Goal: Contribute content: Contribute content

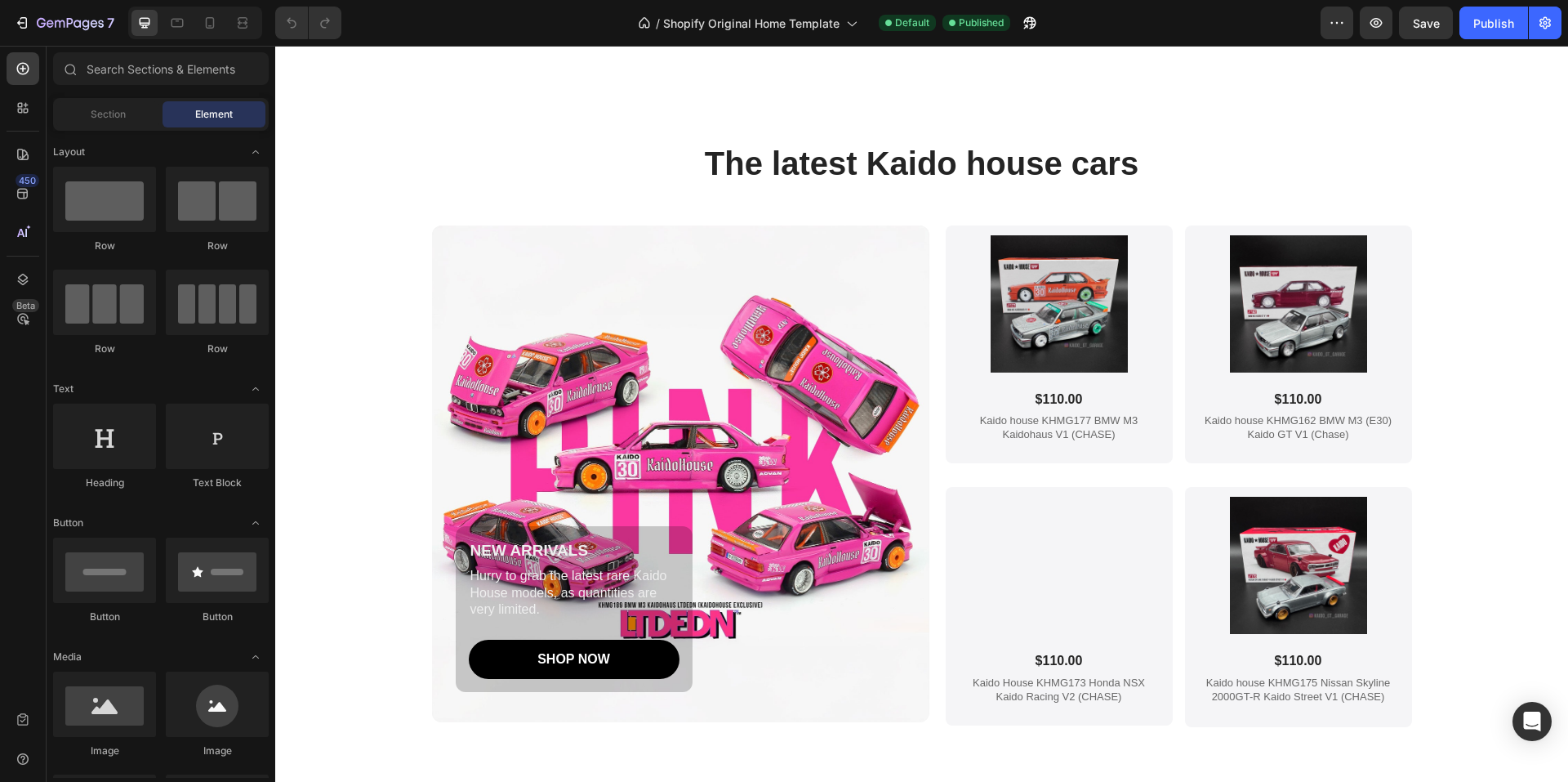
scroll to position [1716, 0]
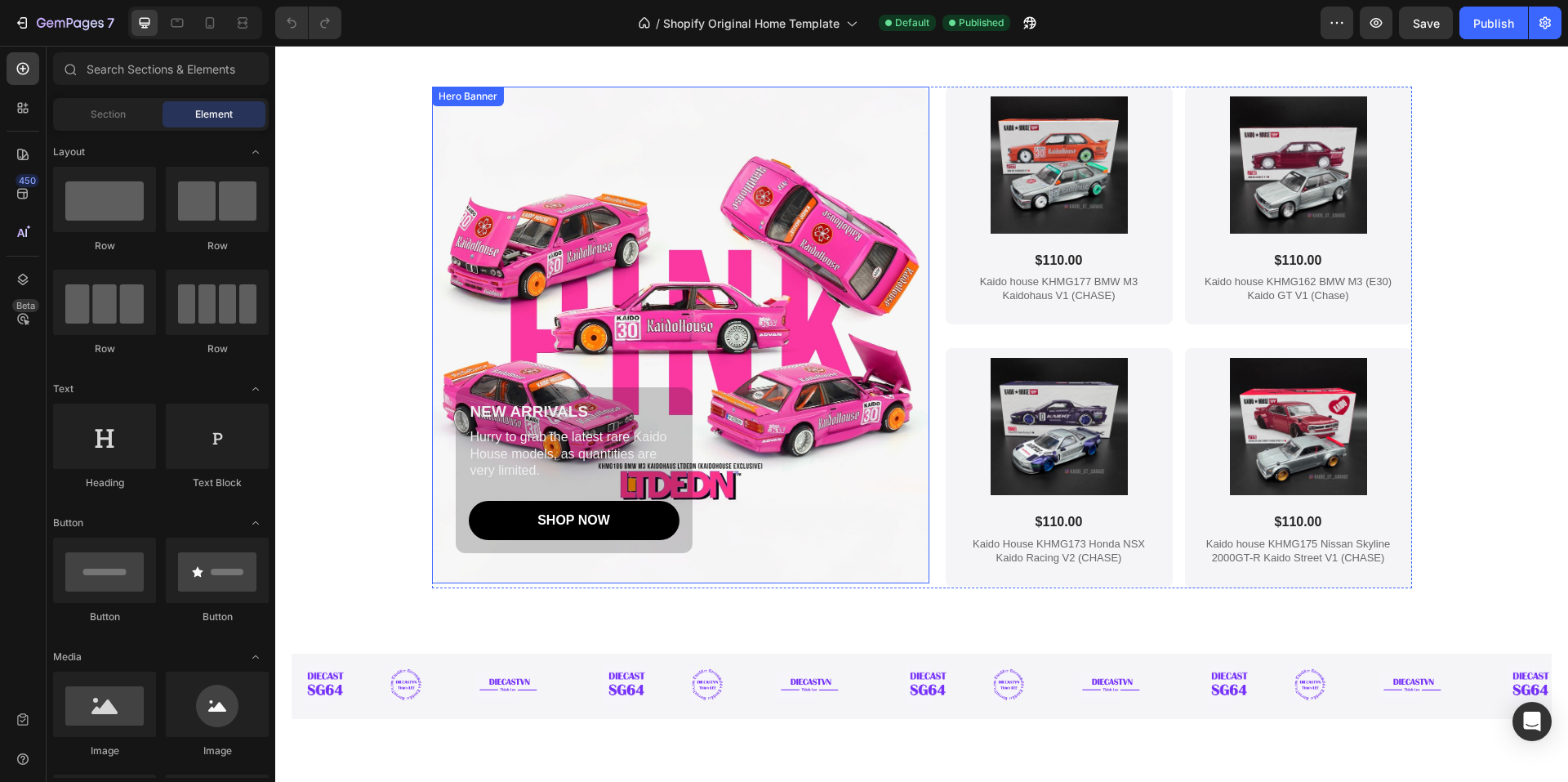
click at [589, 142] on div "Background Image" at bounding box center [681, 336] width 497 height 497
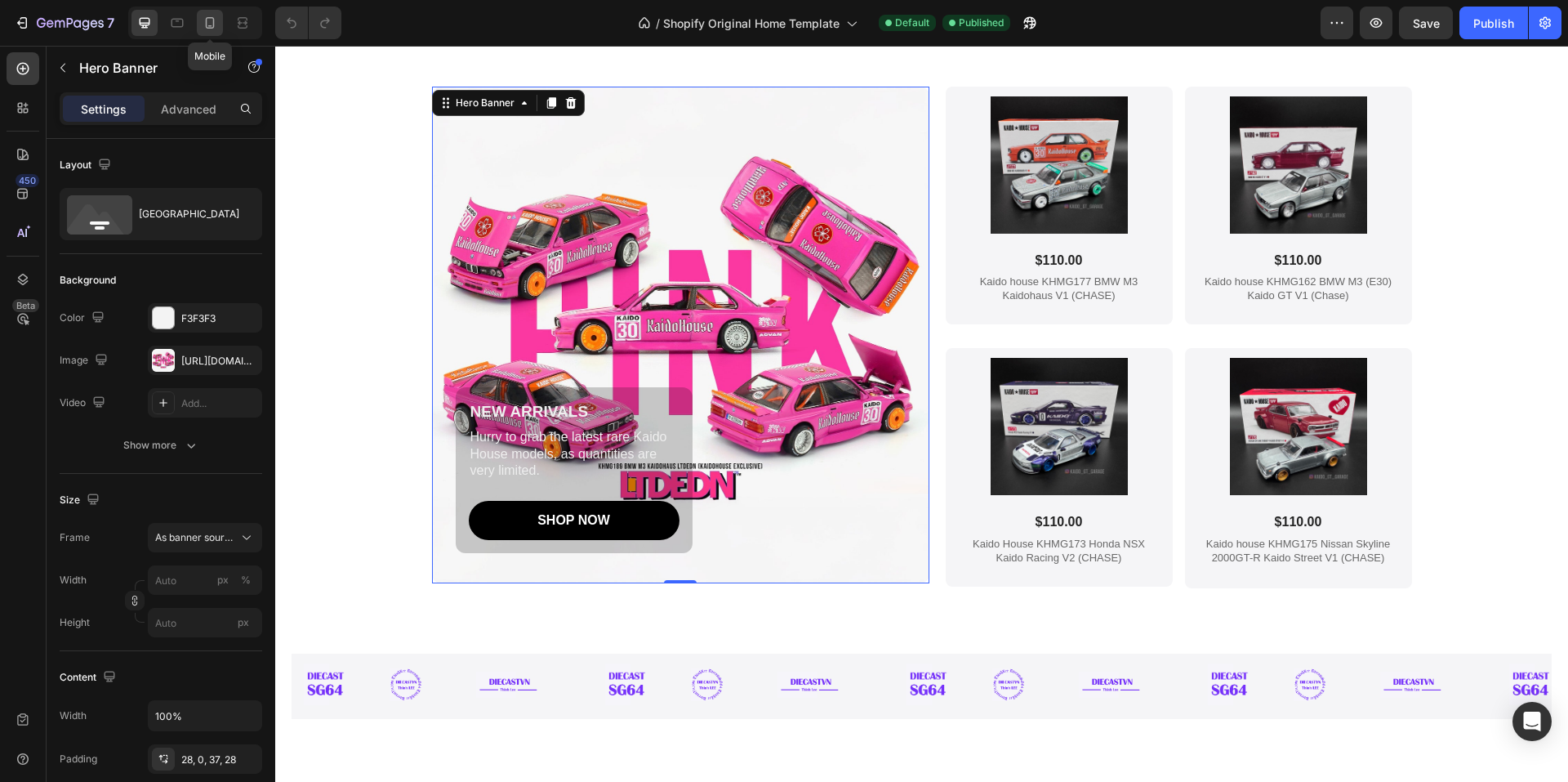
click at [212, 24] on icon at bounding box center [210, 23] width 16 height 16
type input "Auto"
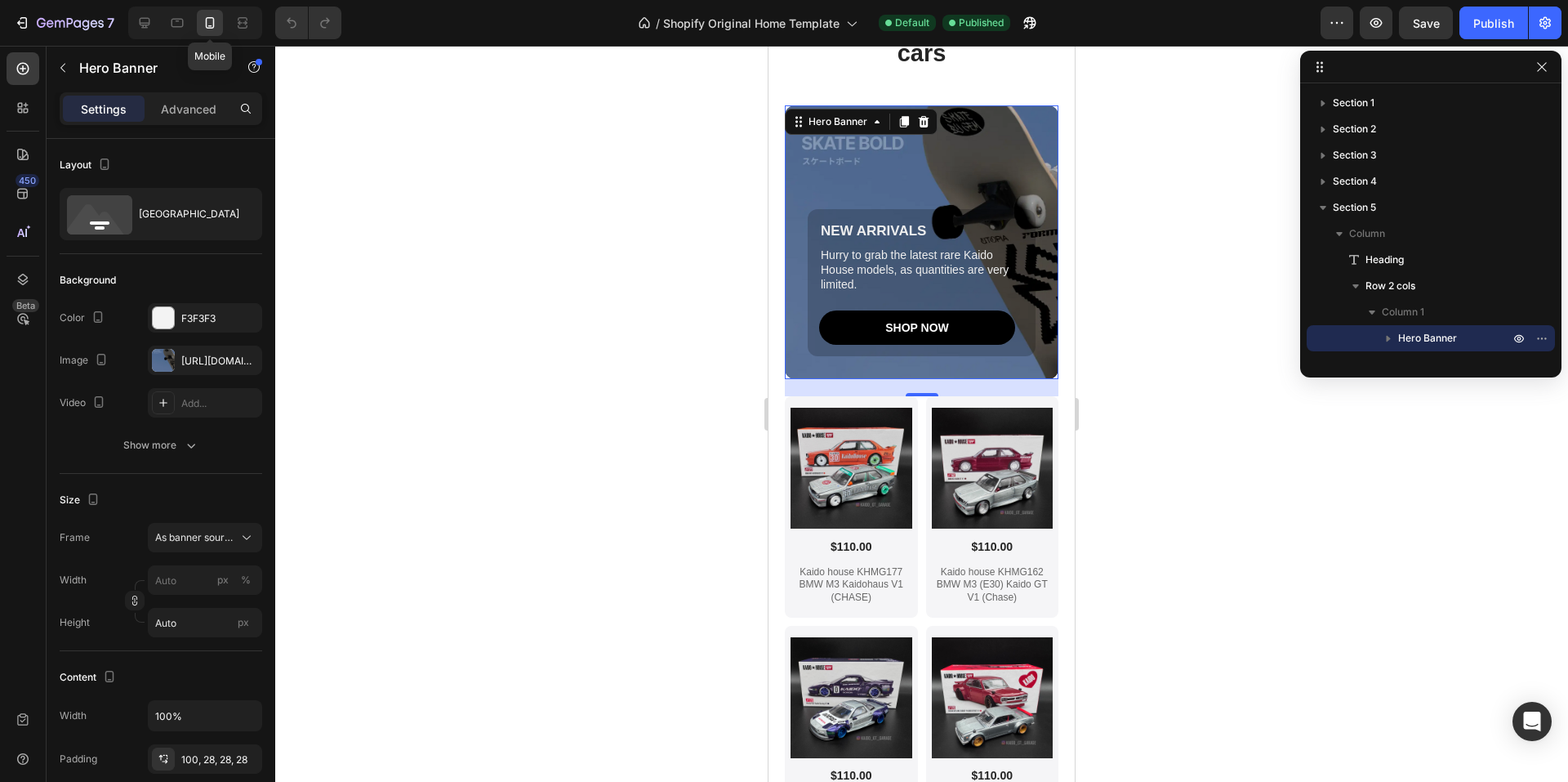
scroll to position [2031, 0]
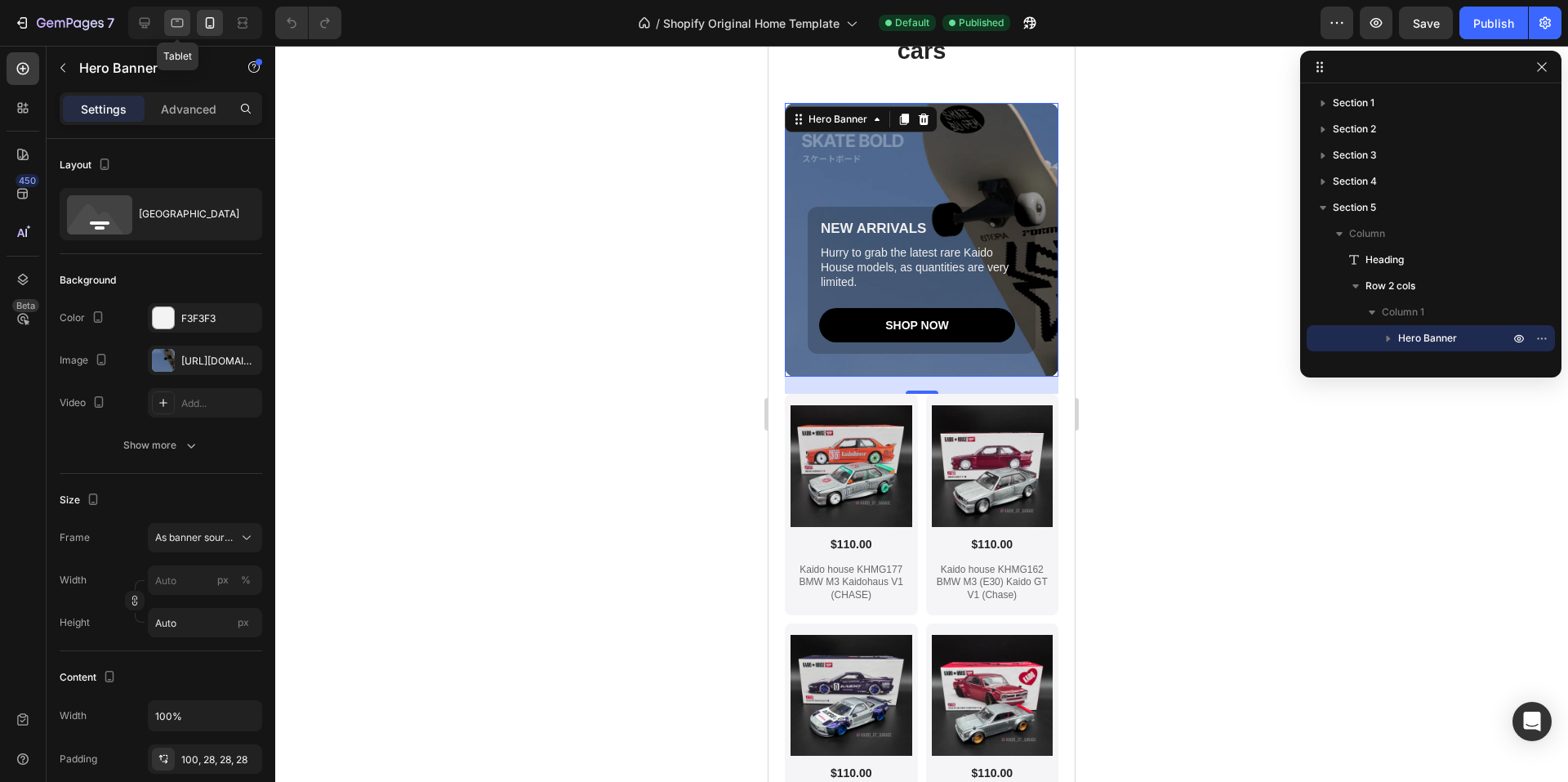
click at [178, 24] on icon at bounding box center [177, 23] width 16 height 16
type input "100"
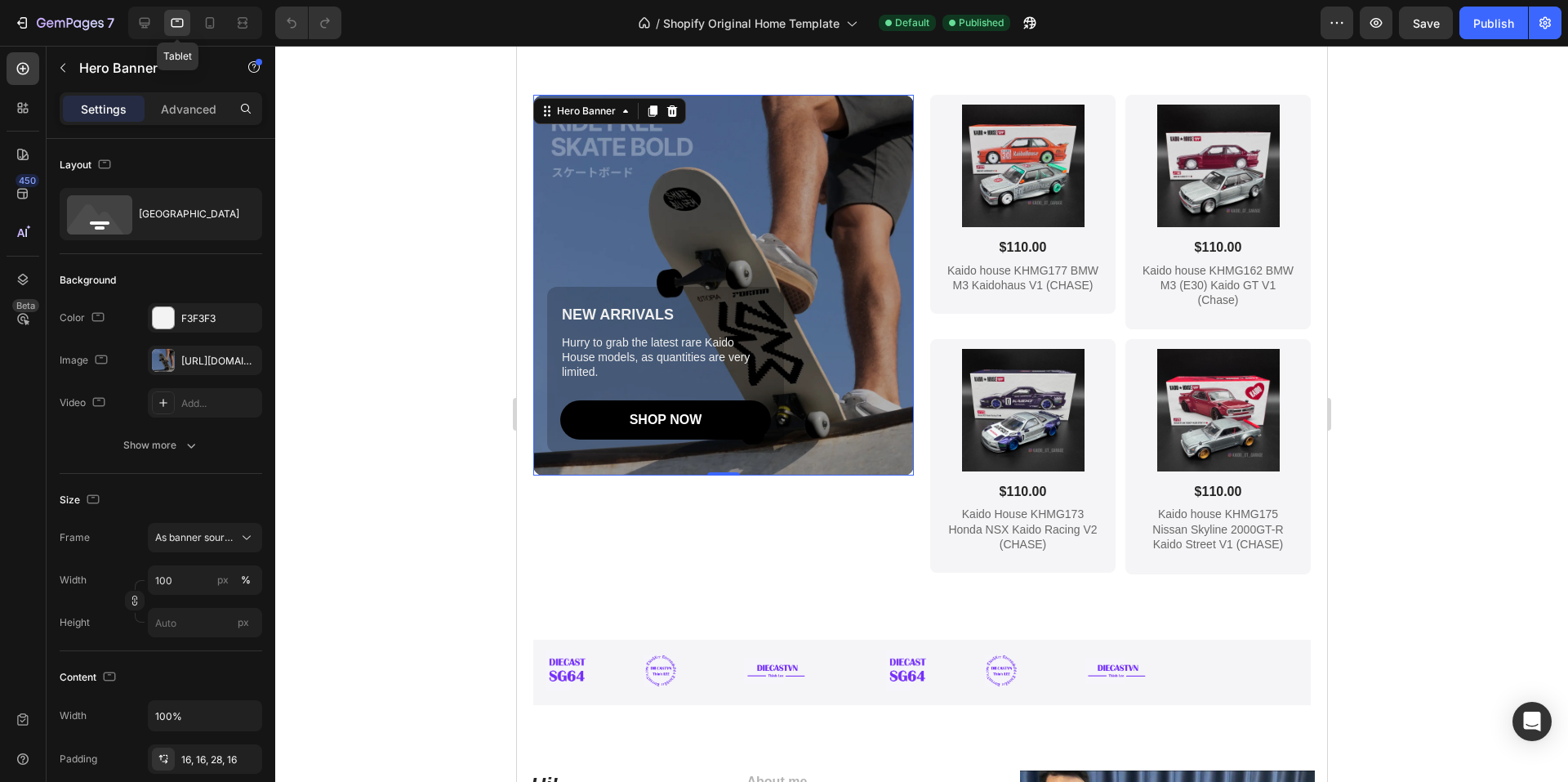
scroll to position [1924, 0]
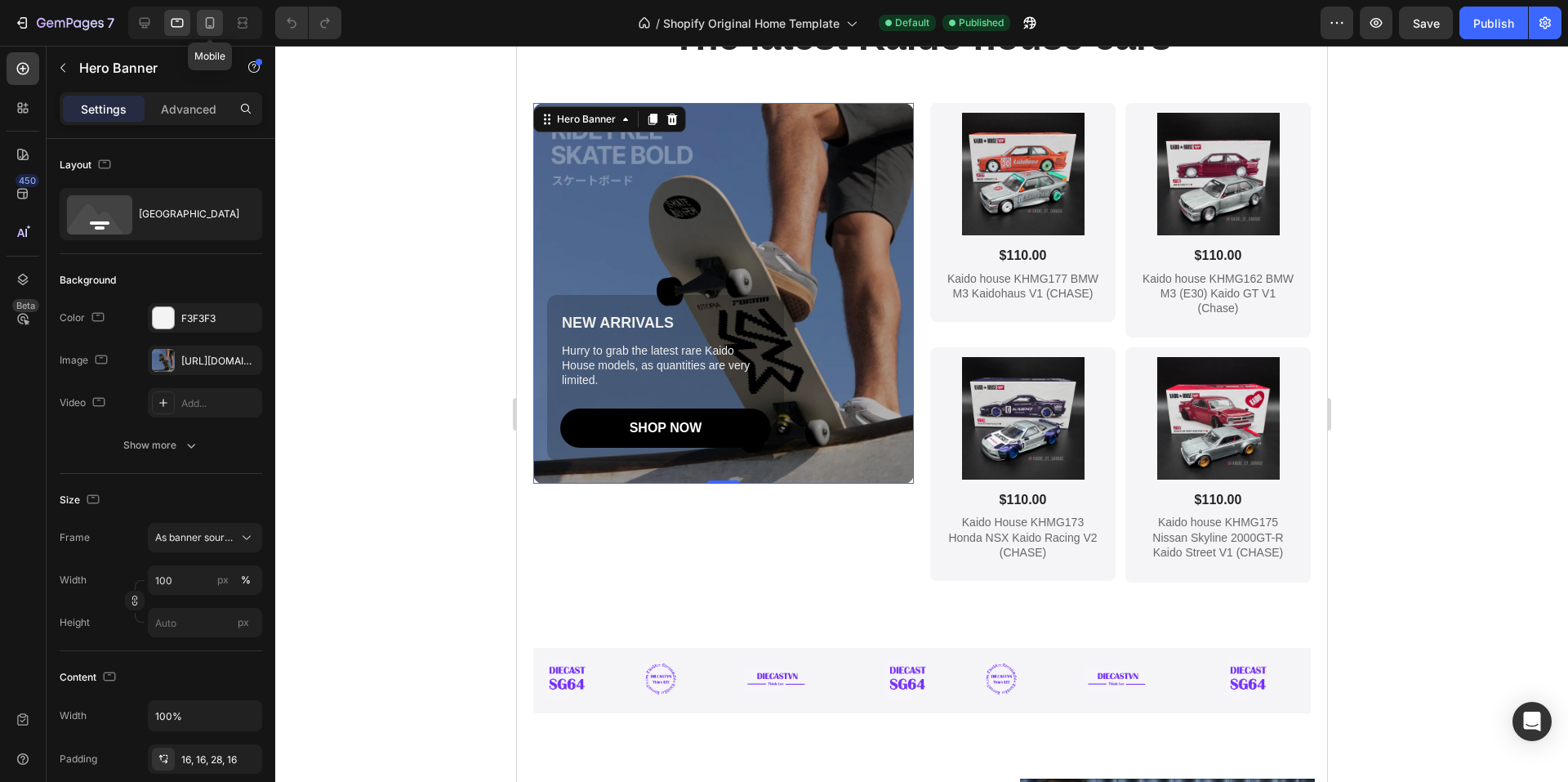
click at [208, 25] on icon at bounding box center [210, 23] width 16 height 16
type input "Auto"
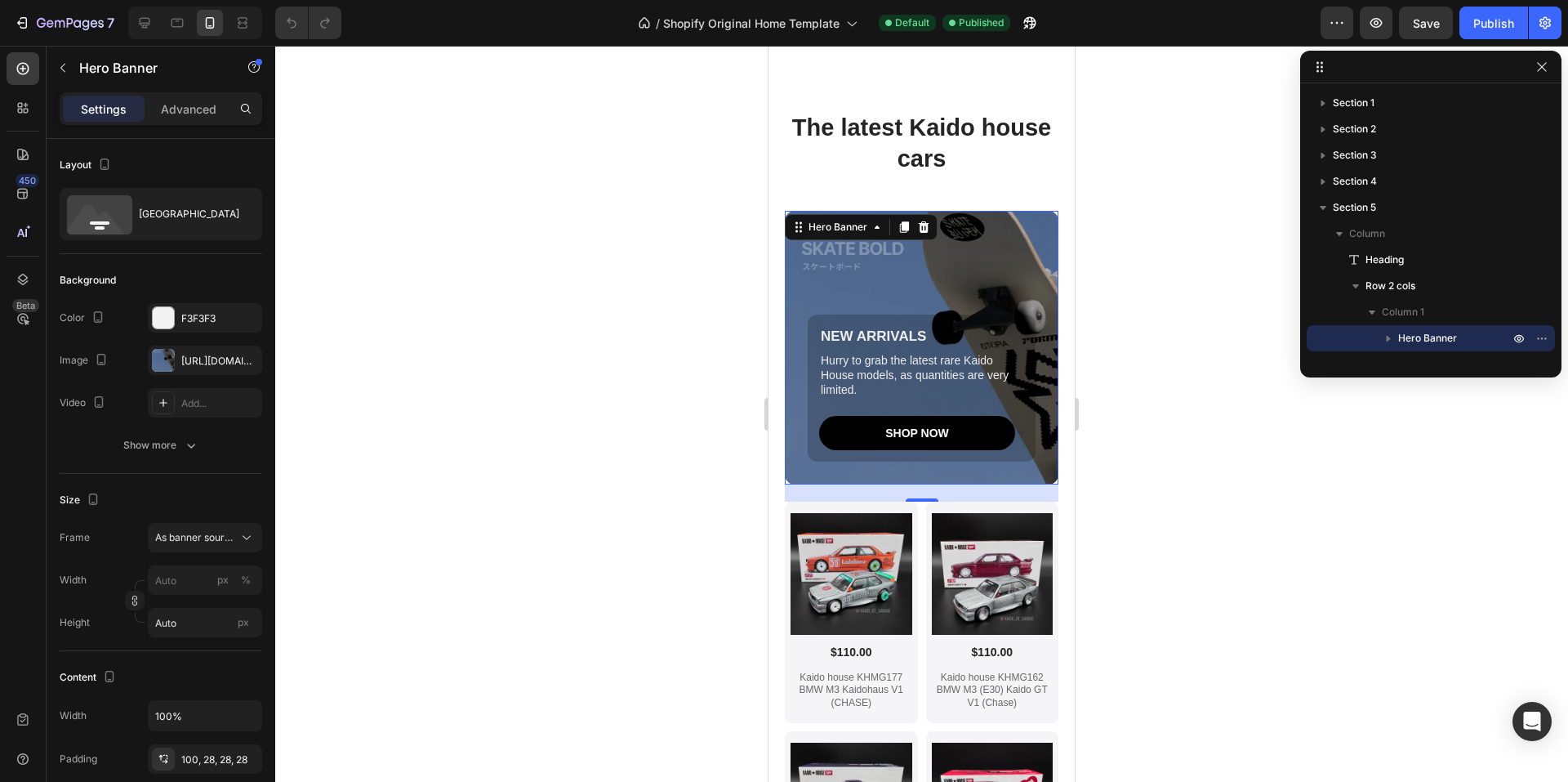
scroll to position [2031, 0]
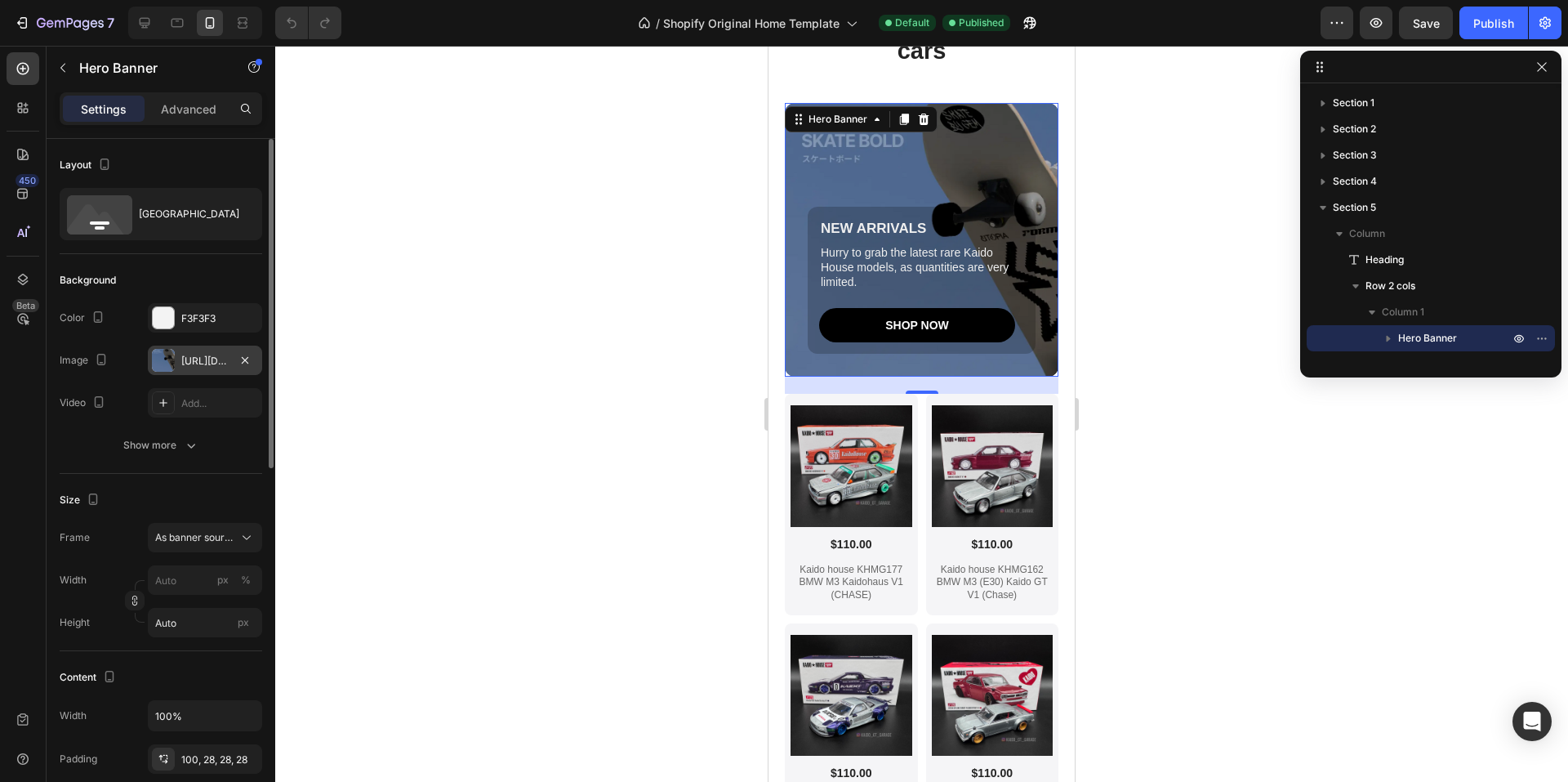
click at [169, 362] on div at bounding box center [163, 360] width 23 height 23
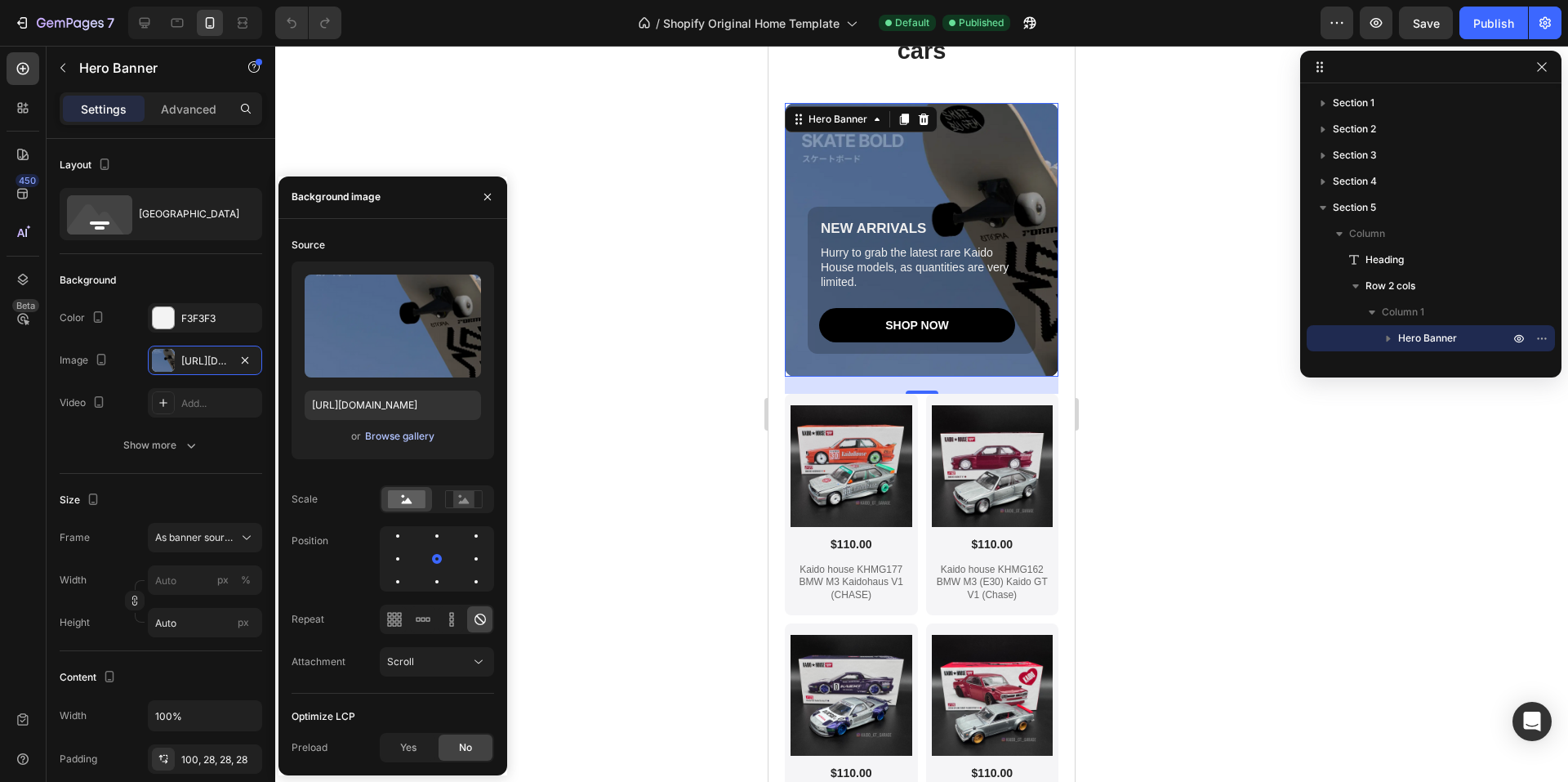
click at [391, 429] on div "Browse gallery" at bounding box center [400, 435] width 70 height 15
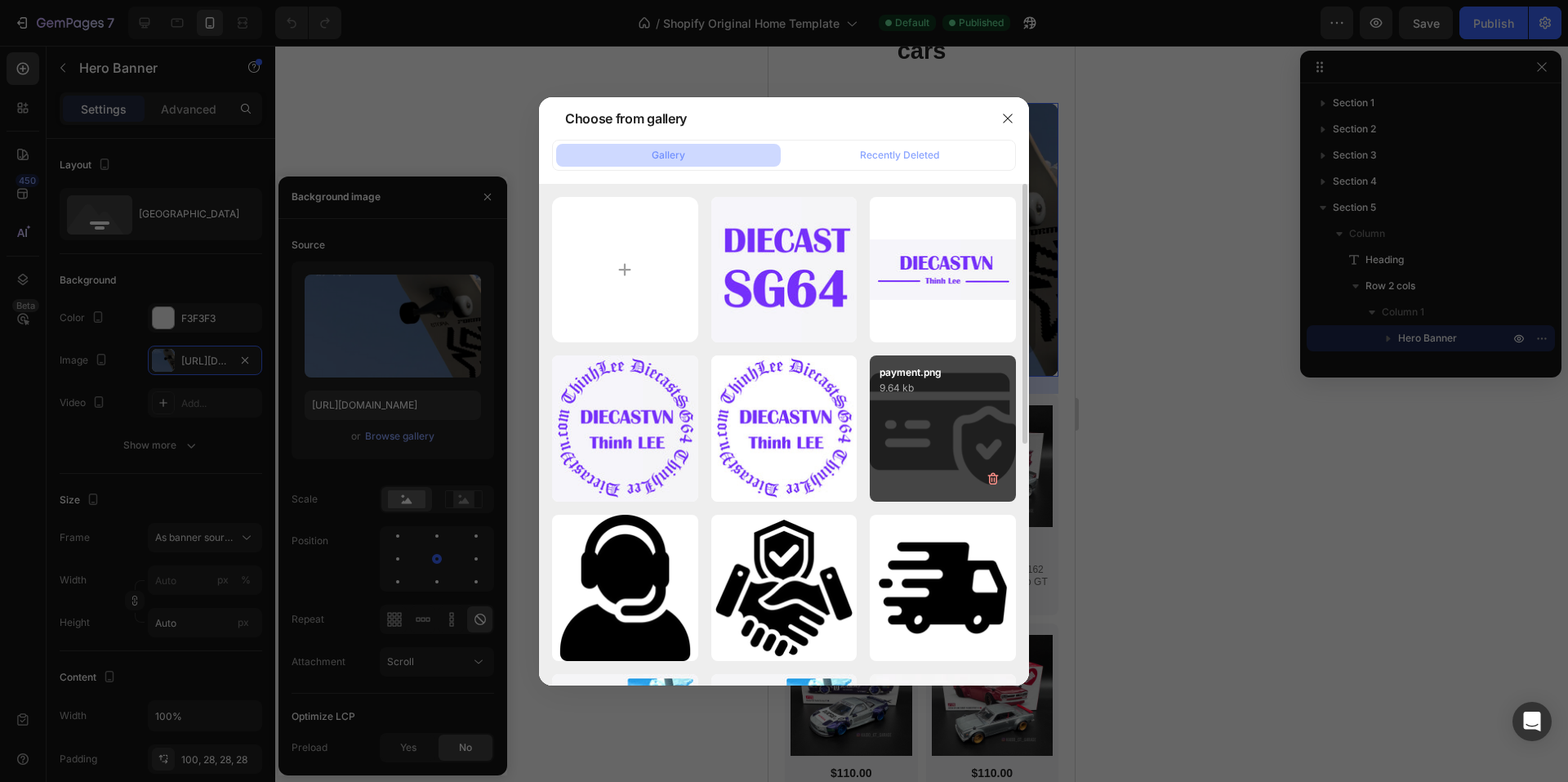
scroll to position [465, 0]
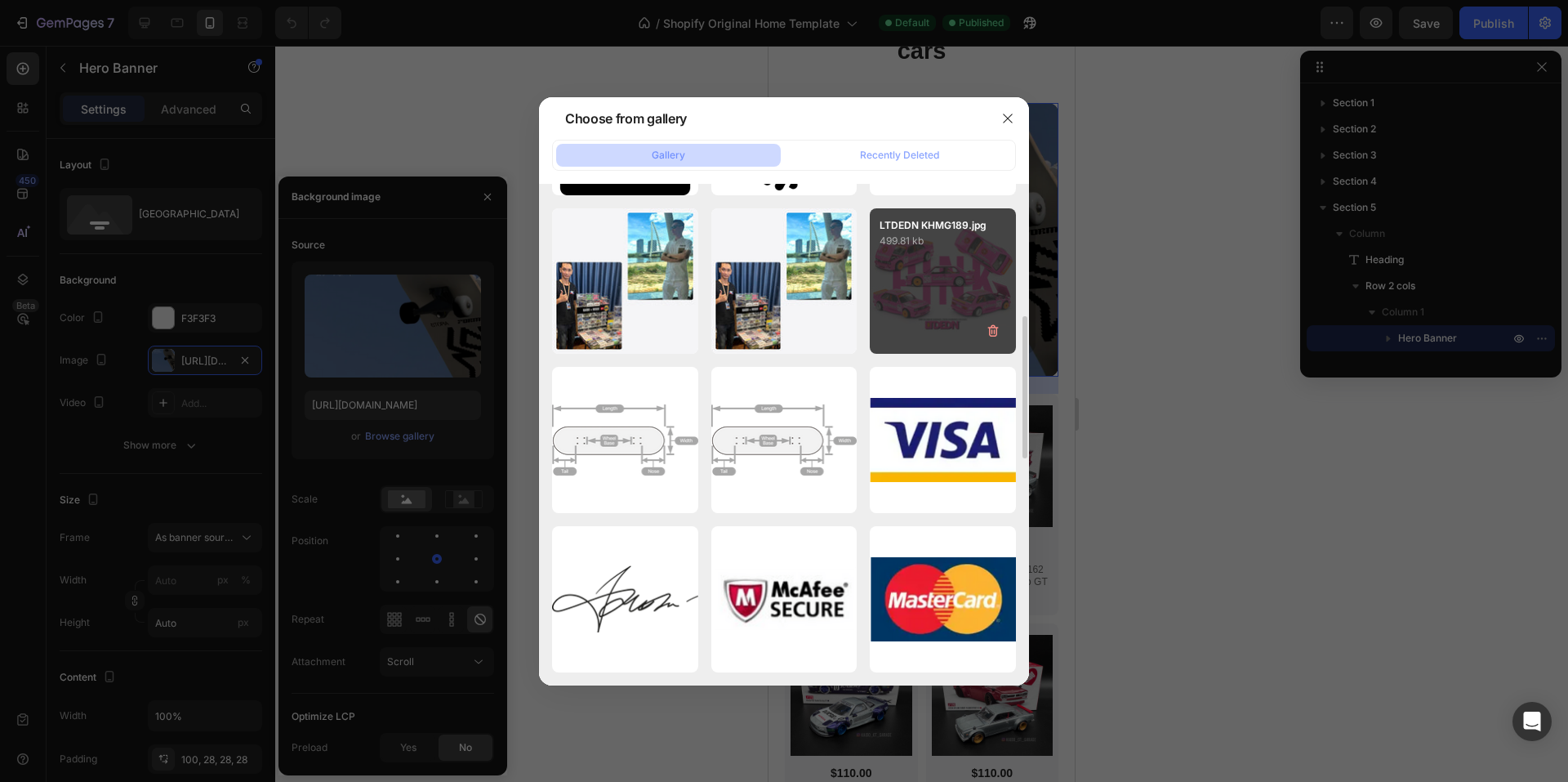
click at [913, 254] on div "LTDEDN KHMG189.jpg 499.81 kb" at bounding box center [942, 282] width 146 height 146
type input "[URL][DOMAIN_NAME]"
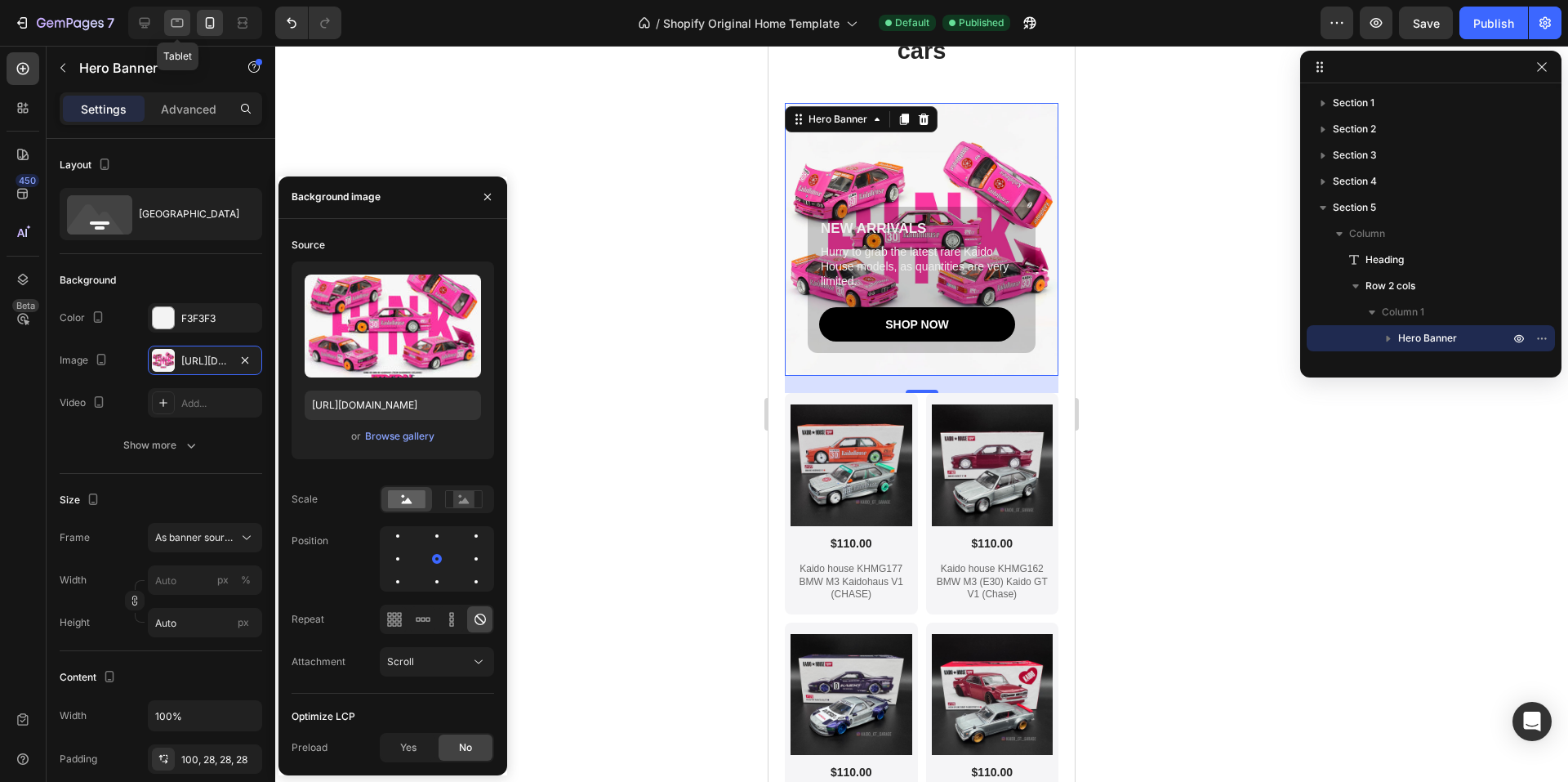
click at [181, 28] on icon at bounding box center [177, 23] width 16 height 16
type input "100"
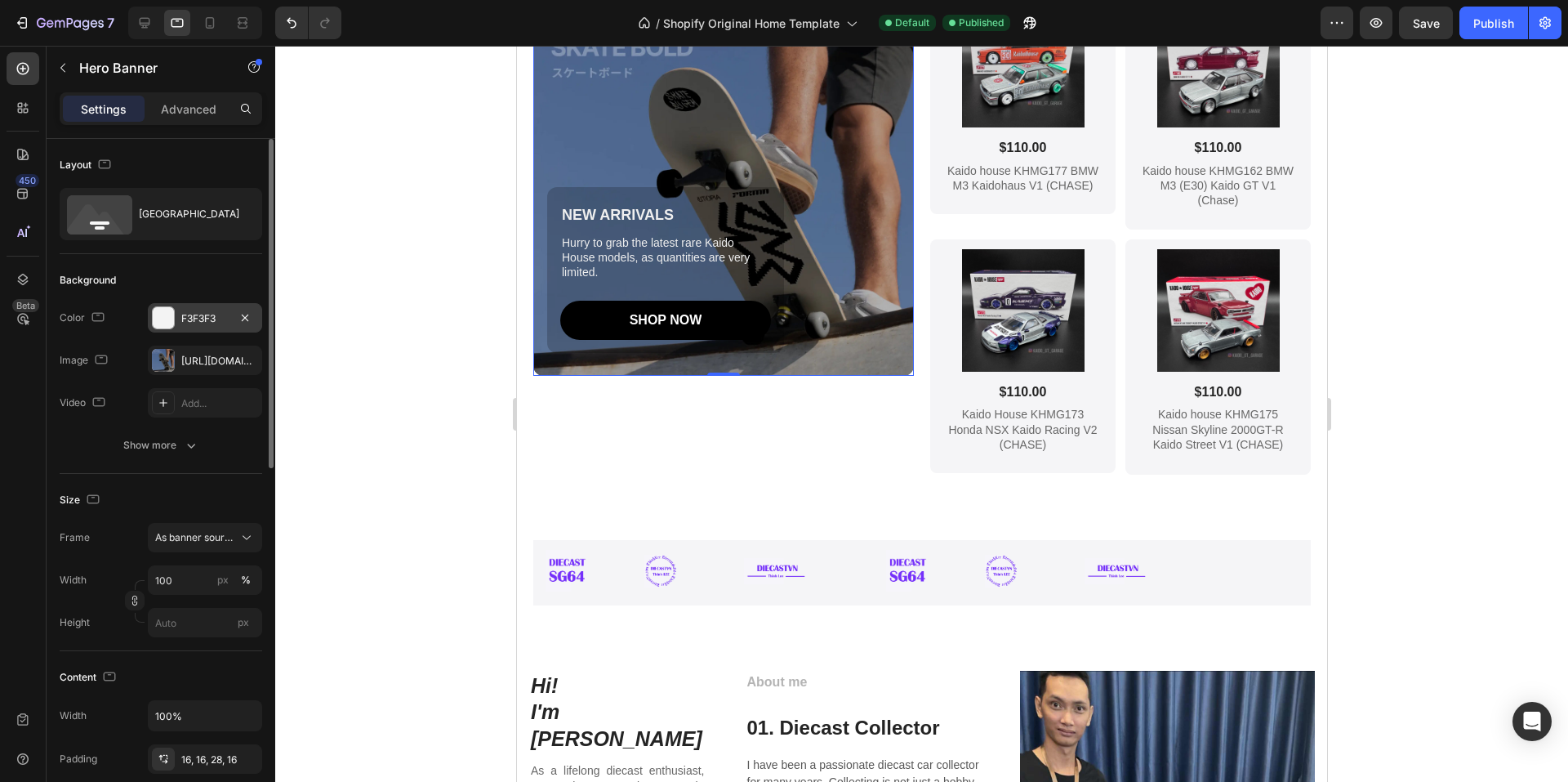
scroll to position [1924, 0]
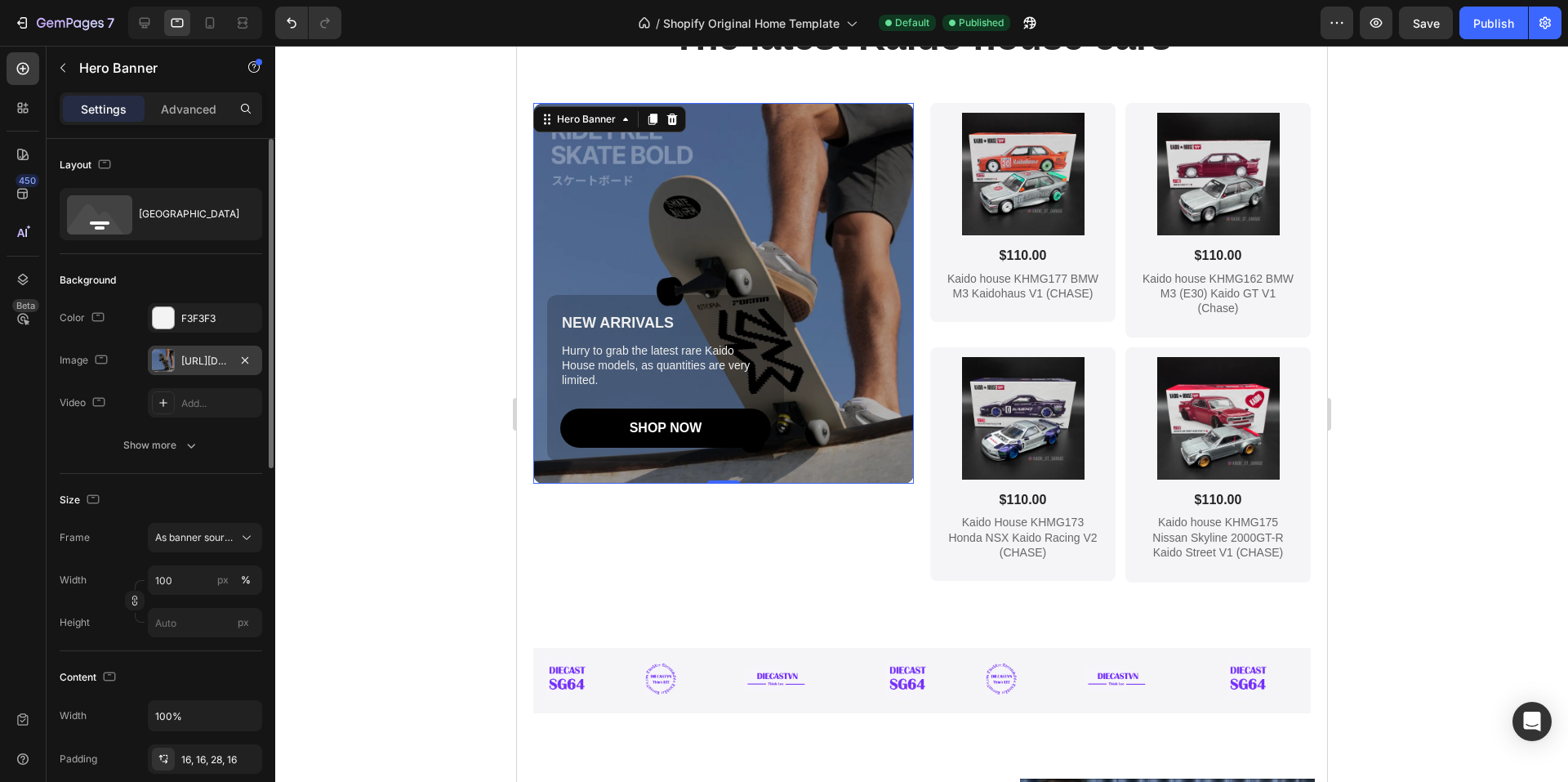
click at [161, 357] on div at bounding box center [163, 360] width 23 height 23
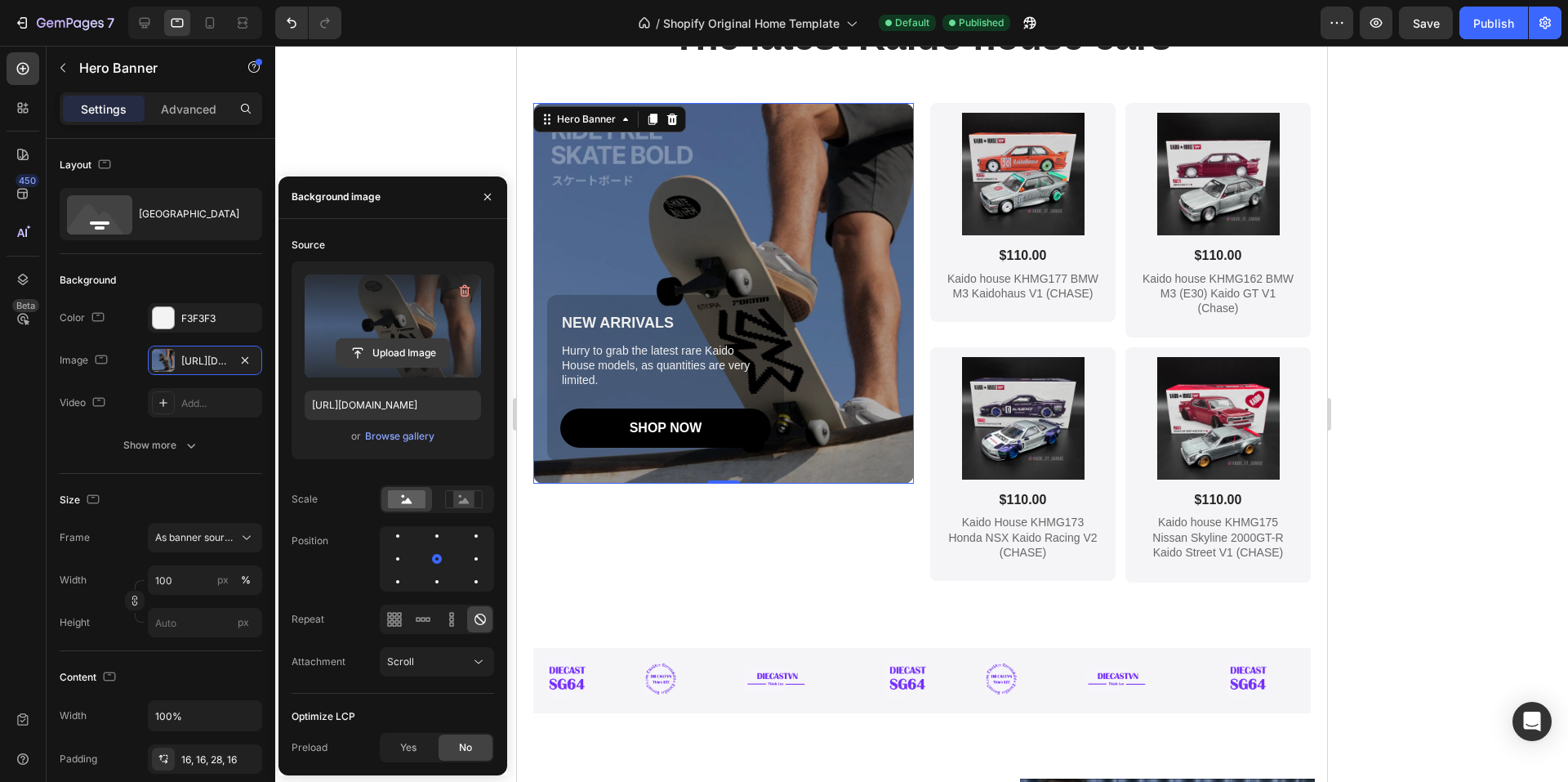
click at [396, 355] on input "file" at bounding box center [392, 353] width 113 height 28
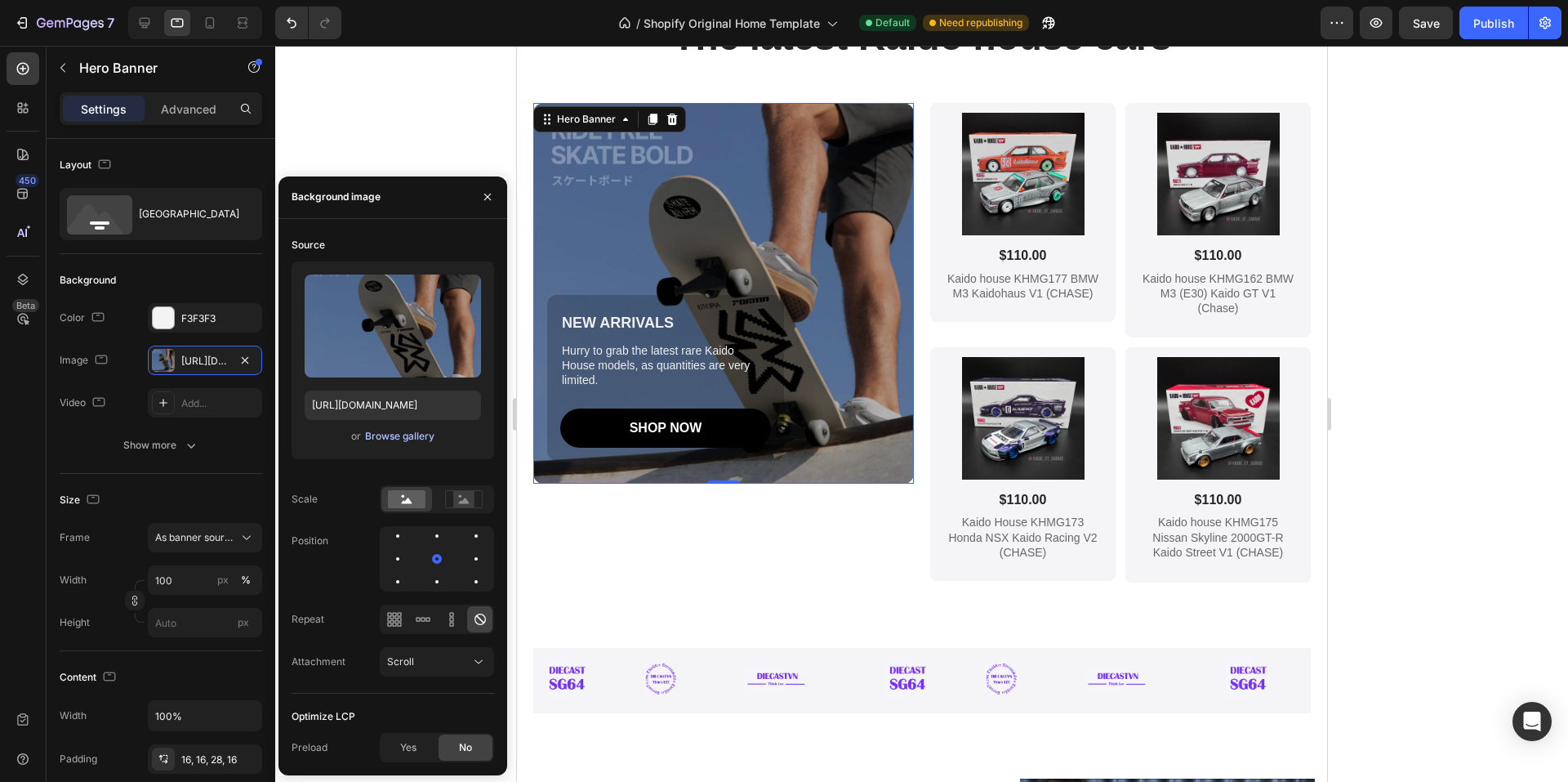
click at [395, 435] on div "Browse gallery" at bounding box center [400, 435] width 70 height 15
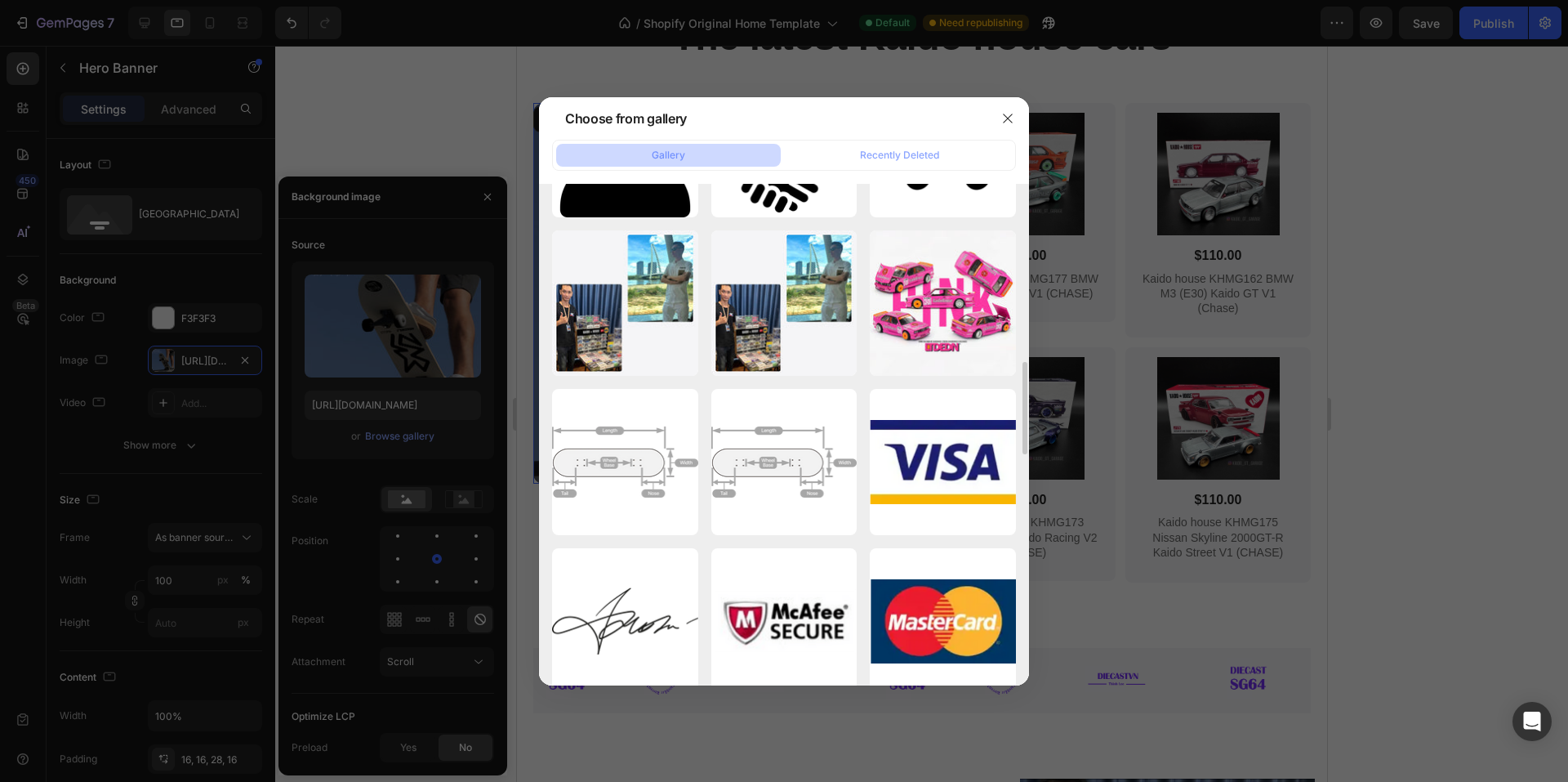
scroll to position [362, 0]
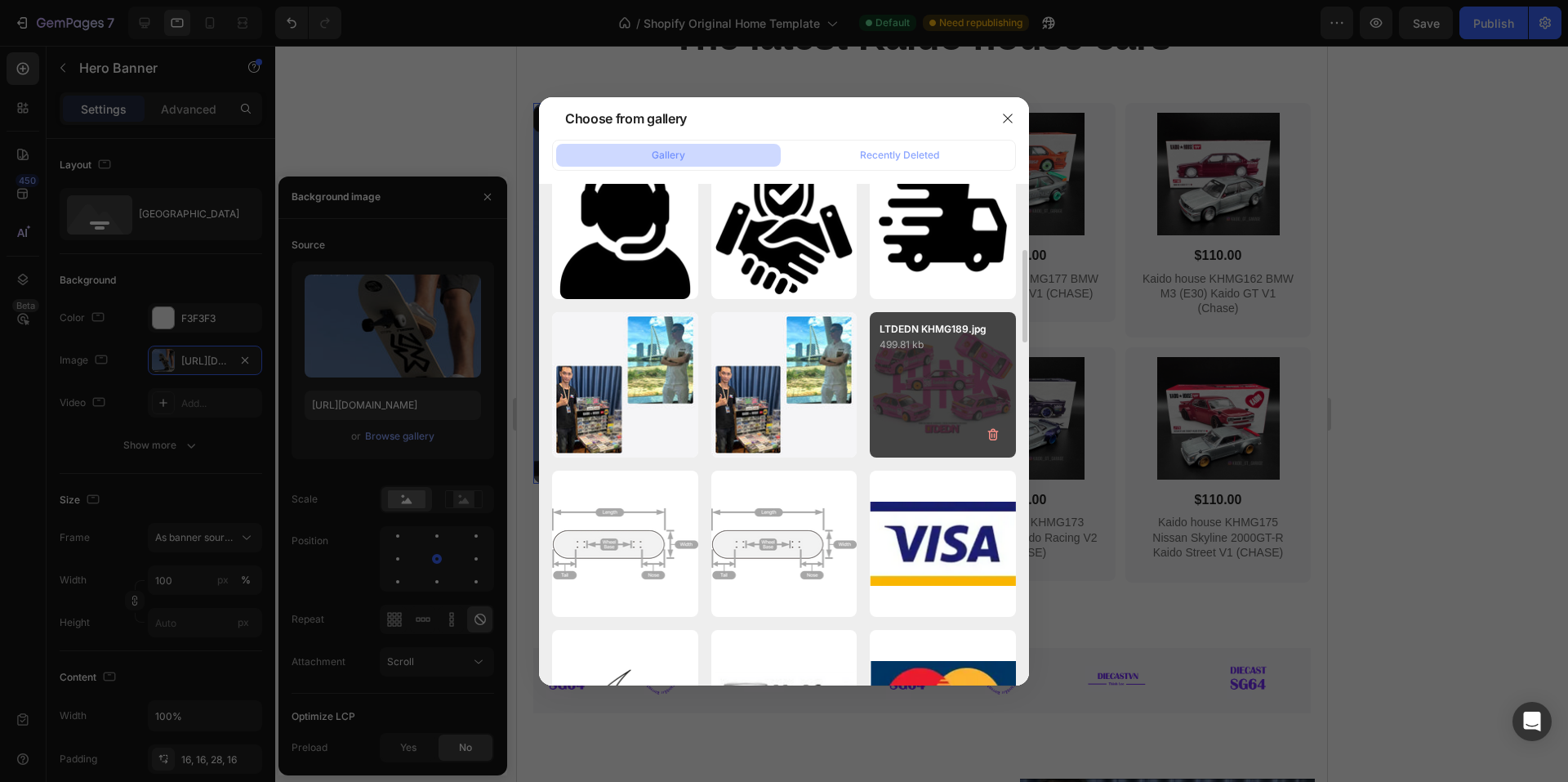
click at [971, 363] on div "LTDEDN KHMG189.jpg 499.81 kb" at bounding box center [942, 385] width 146 height 146
type input "[URL][DOMAIN_NAME]"
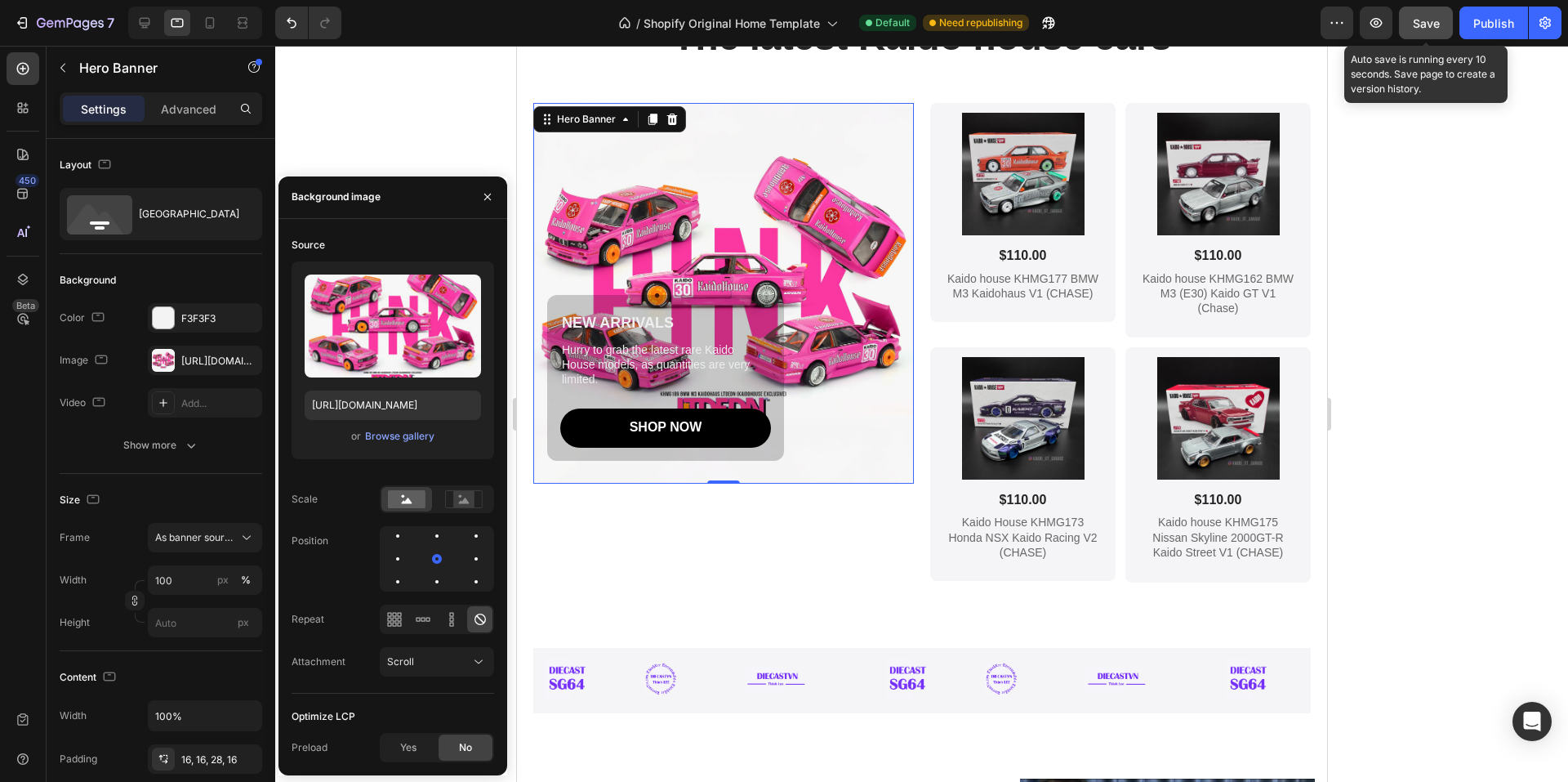
click at [1421, 21] on span "Save" at bounding box center [1425, 23] width 27 height 14
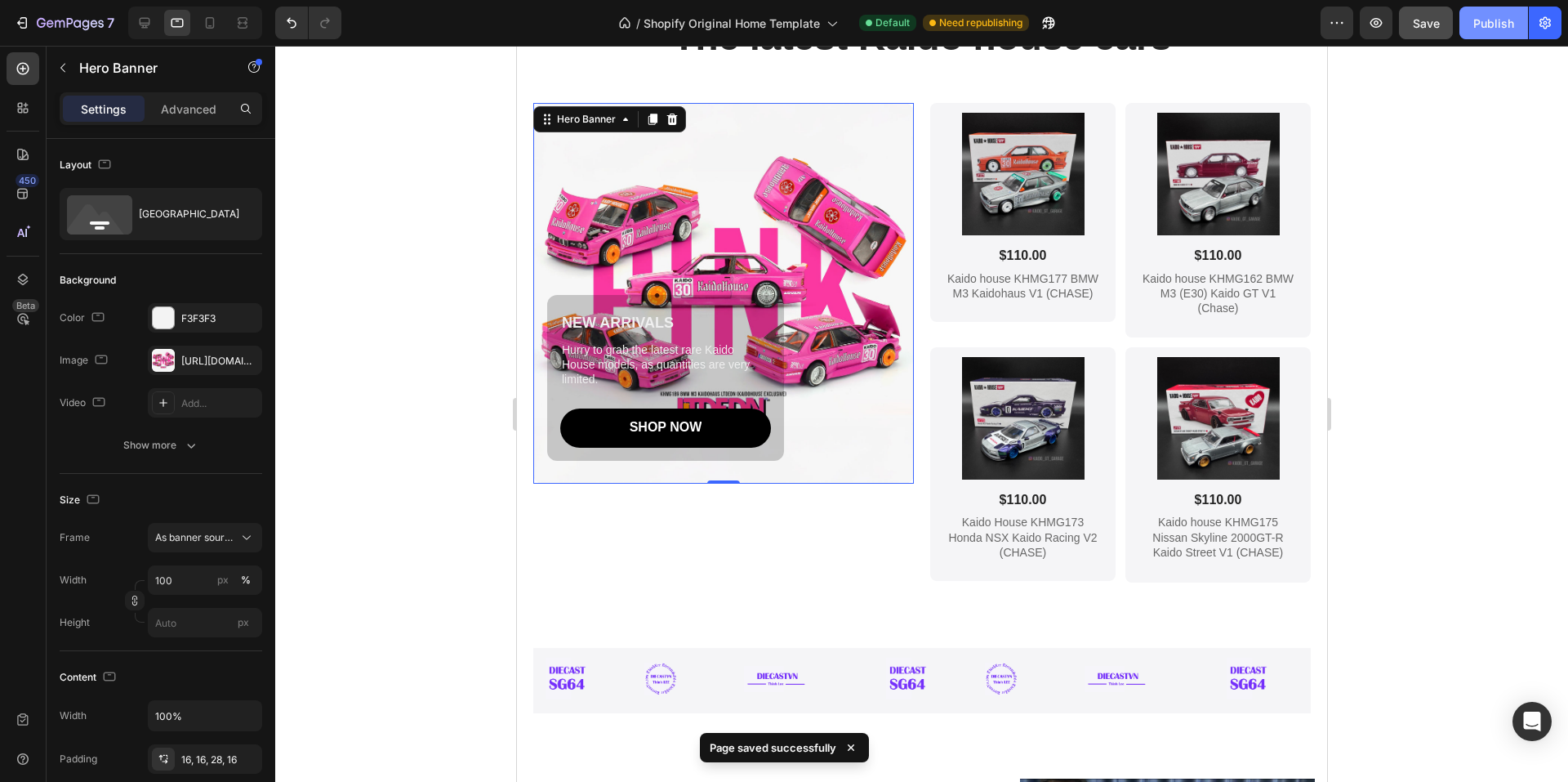
click at [1483, 20] on div "Publish" at bounding box center [1493, 23] width 41 height 17
